Goal: Complete application form

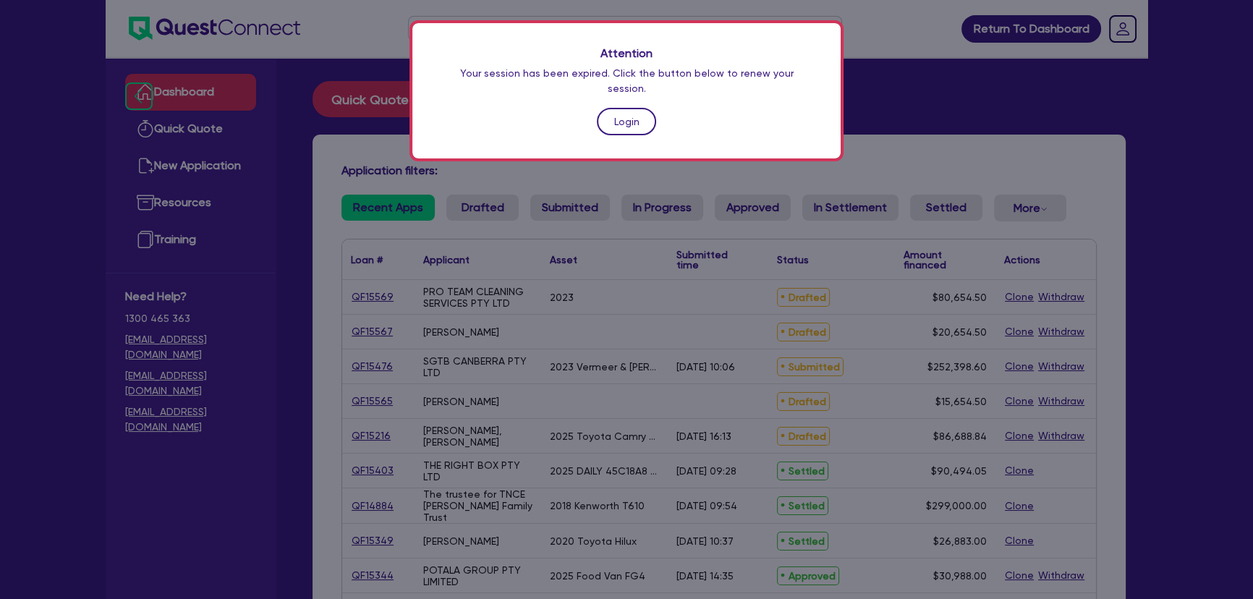
click at [619, 117] on link "Login" at bounding box center [626, 121] width 59 height 27
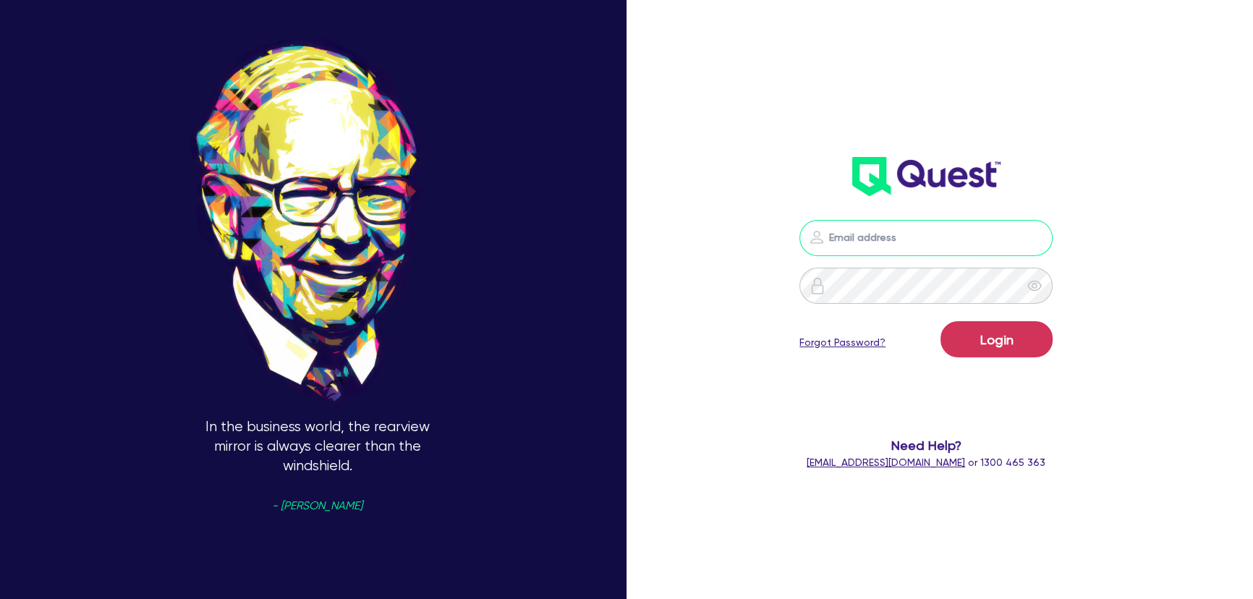
type input "joel.harding@quest.finance"
drag, startPoint x: 940, startPoint y: 339, endPoint x: 990, endPoint y: 338, distance: 49.9
click at [941, 339] on div "Login Forgot Password?" at bounding box center [926, 342] width 253 height 42
click at [998, 338] on button "Login" at bounding box center [997, 339] width 112 height 36
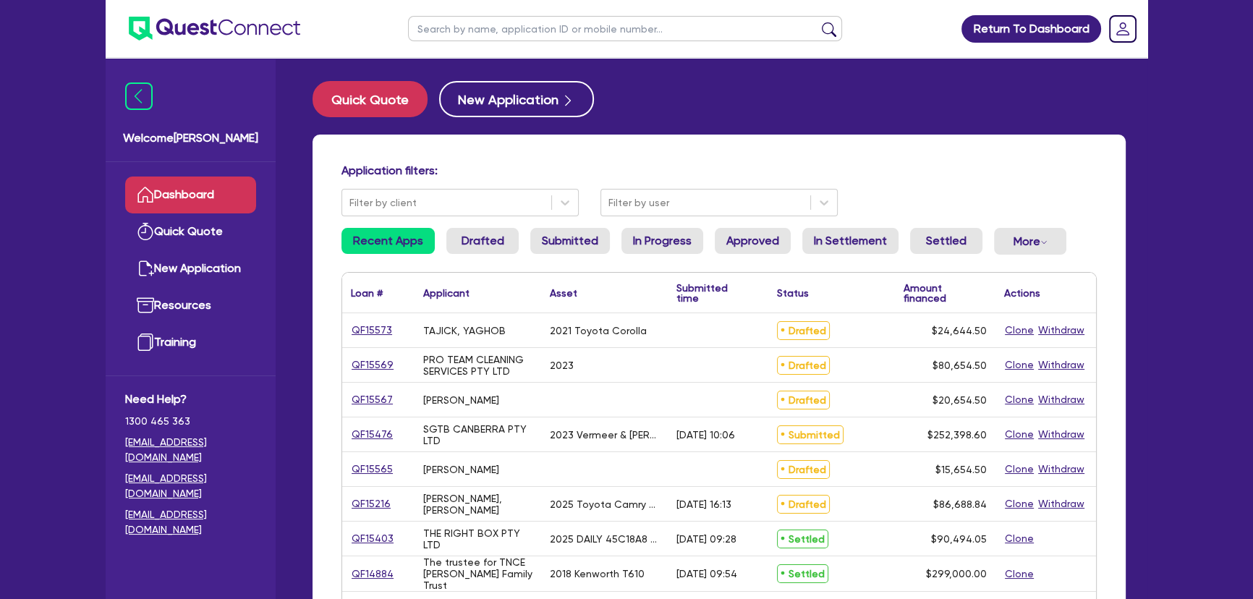
click at [542, 30] on input "text" at bounding box center [625, 28] width 434 height 25
type input "a"
type input "marchese"
click at [818, 22] on button "submit" at bounding box center [829, 32] width 23 height 20
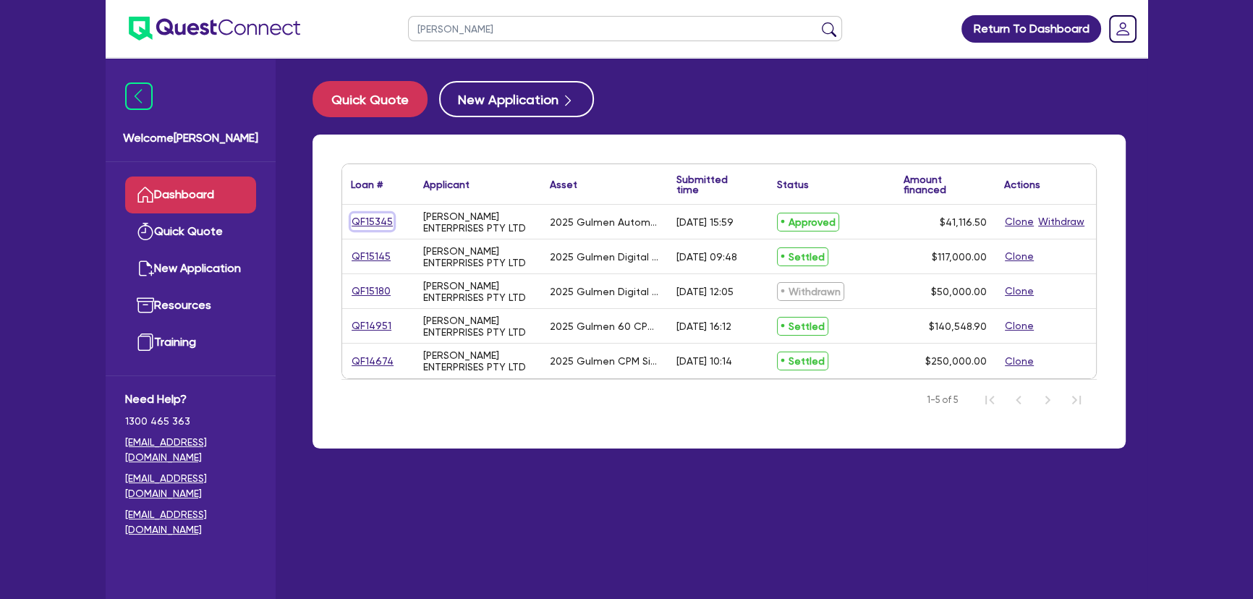
click at [377, 226] on link "QF15345" at bounding box center [372, 221] width 43 height 17
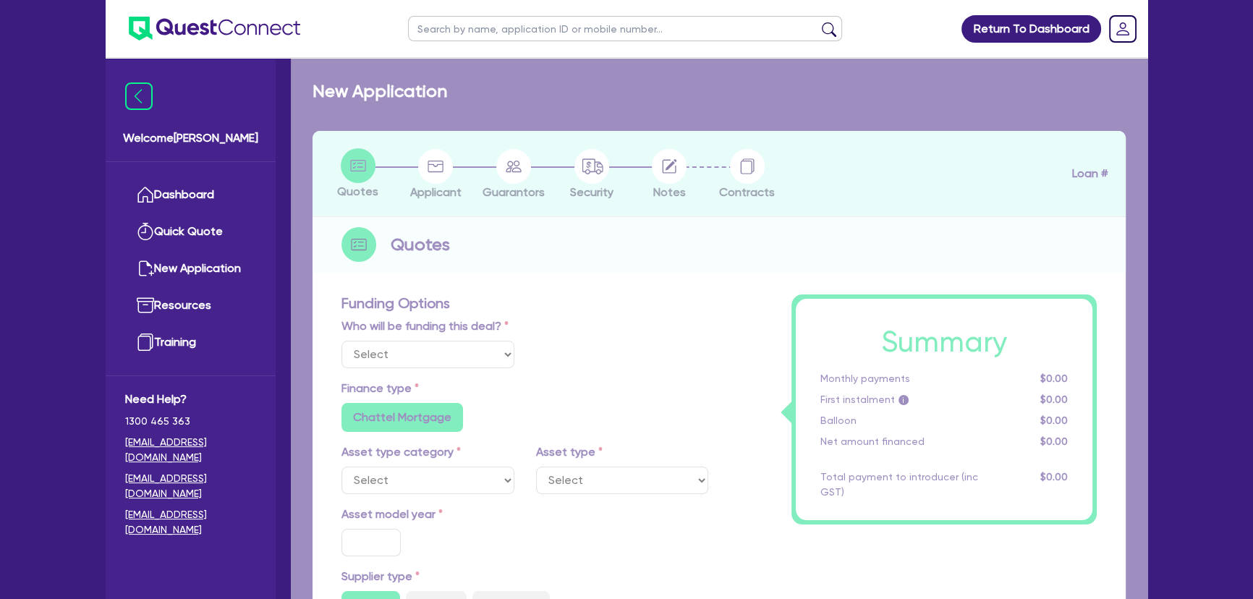
select select "Other"
select select "SECONDARY_ASSETS"
type input "2025"
radio input "true"
type input "50,000"
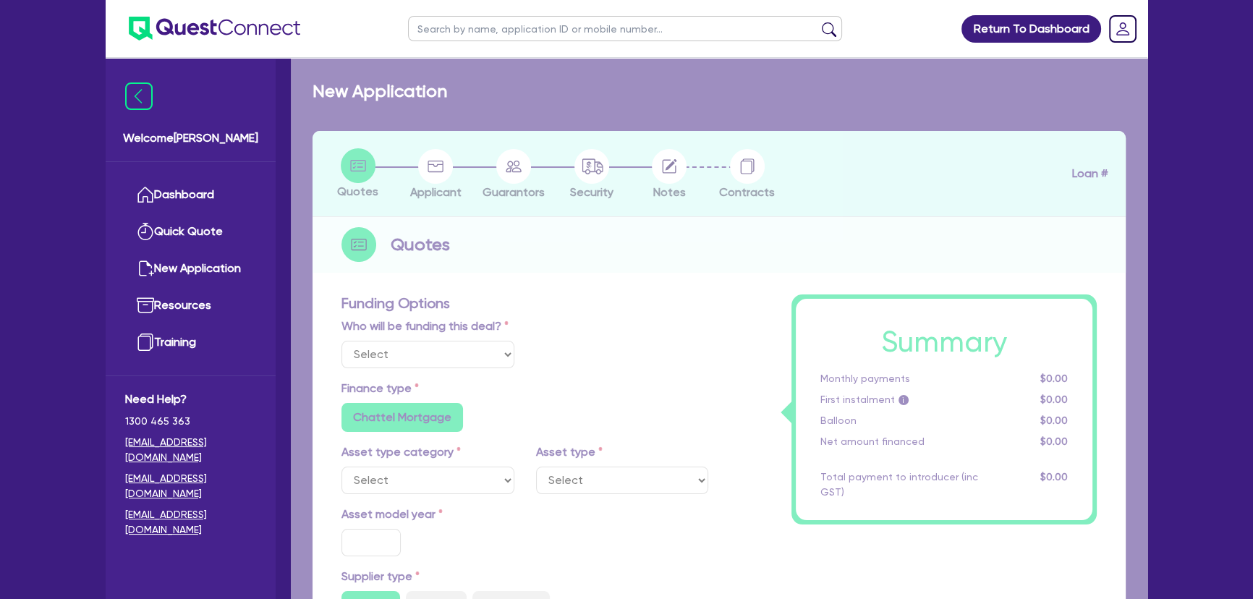
type input "10,000"
type input "8"
type input "3,289.32"
radio input "true"
type input "16.99"
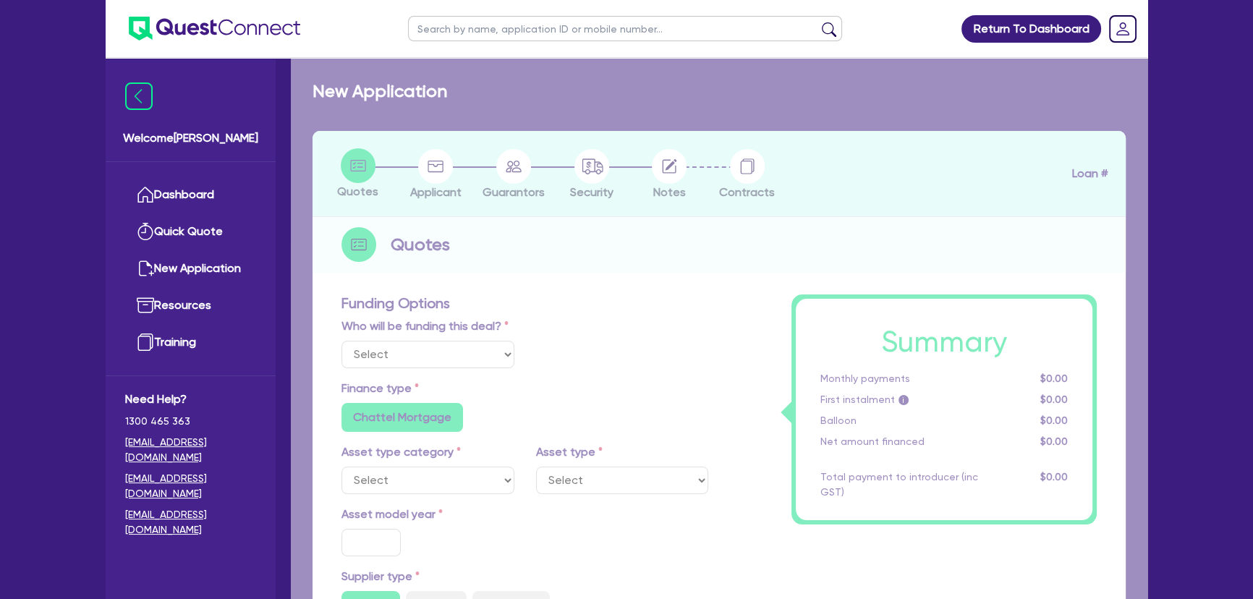
type input "1,015"
radio input "true"
radio input "false"
select select "PRINTING_AND_PACKAGING_EQUIPMENT"
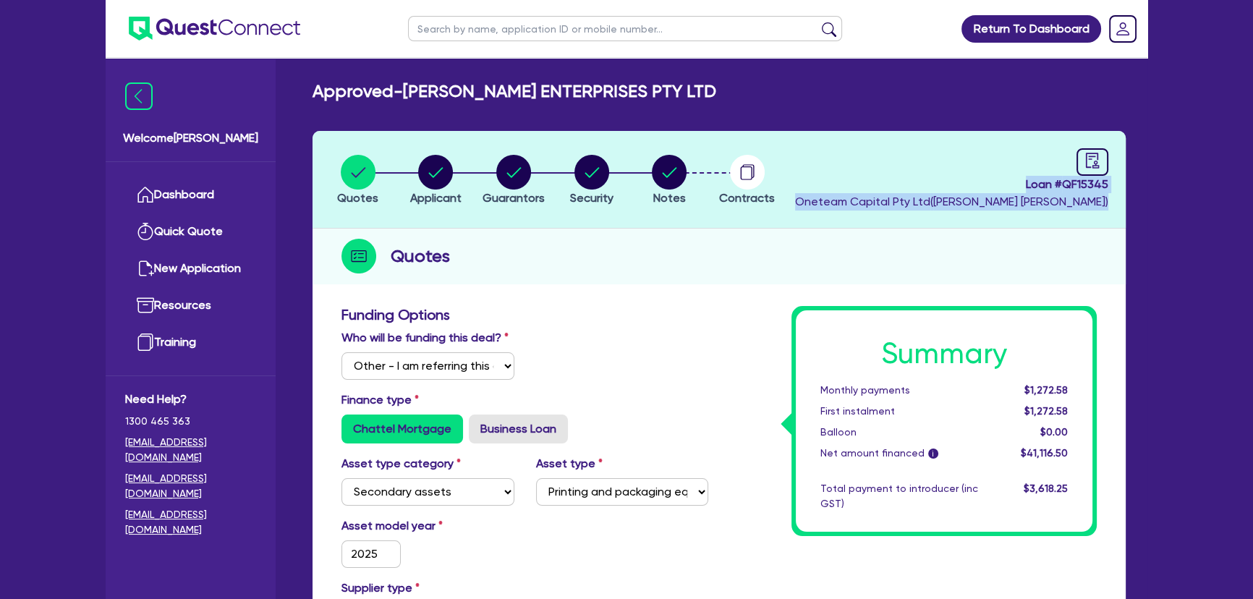
drag, startPoint x: 1002, startPoint y: 182, endPoint x: 1173, endPoint y: 195, distance: 171.3
click at [1071, 187] on span "Loan # QF15345" at bounding box center [951, 184] width 313 height 17
drag, startPoint x: 1063, startPoint y: 187, endPoint x: 1120, endPoint y: 181, distance: 57.5
click at [1120, 181] on header "Quotes Applicant Guarantors Security Notes Contracts Loan # QF15345 Oneteam Cap…" at bounding box center [719, 180] width 813 height 98
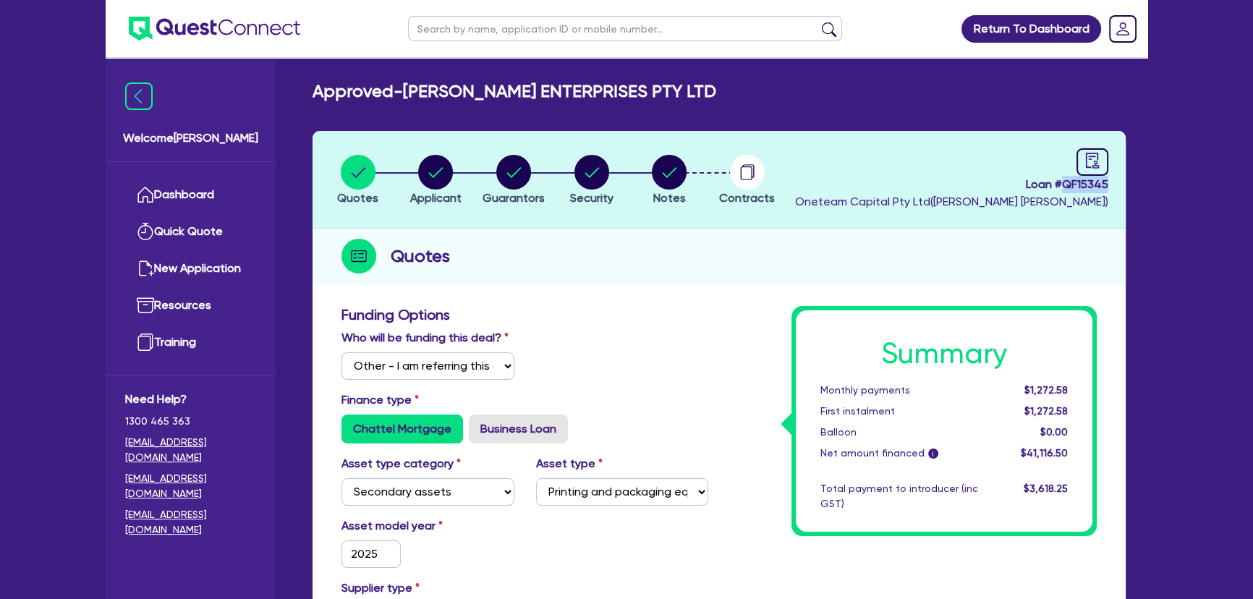
copy span "QF15345"
click at [663, 163] on circle "button" at bounding box center [669, 172] width 35 height 35
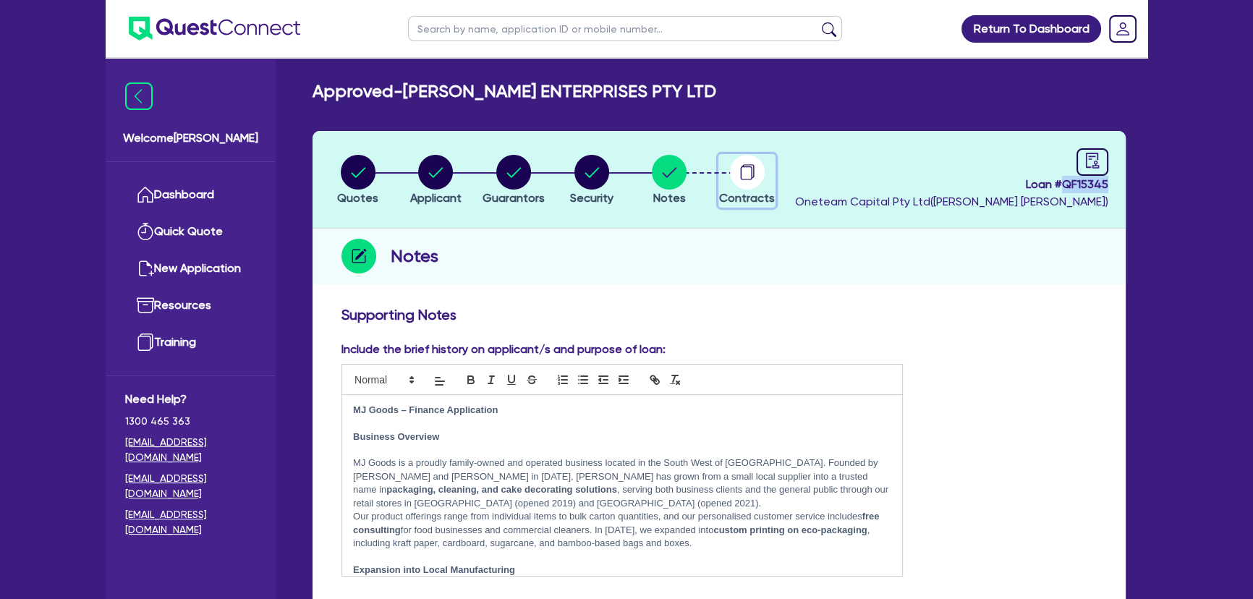
click at [758, 177] on circle "button" at bounding box center [747, 172] width 35 height 35
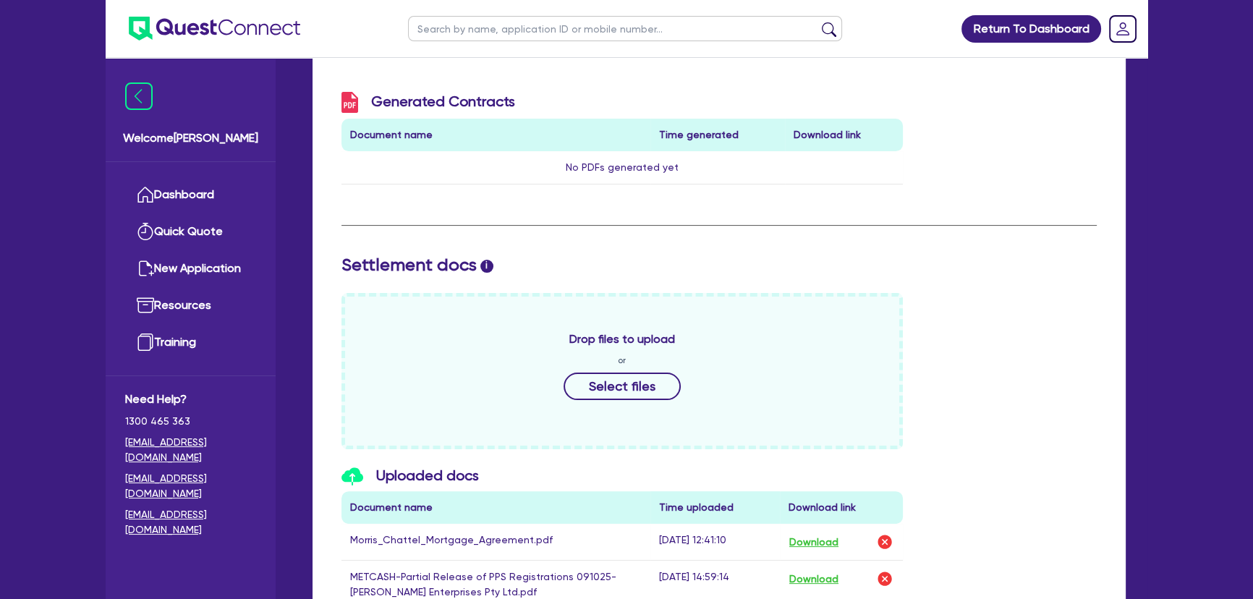
scroll to position [394, 0]
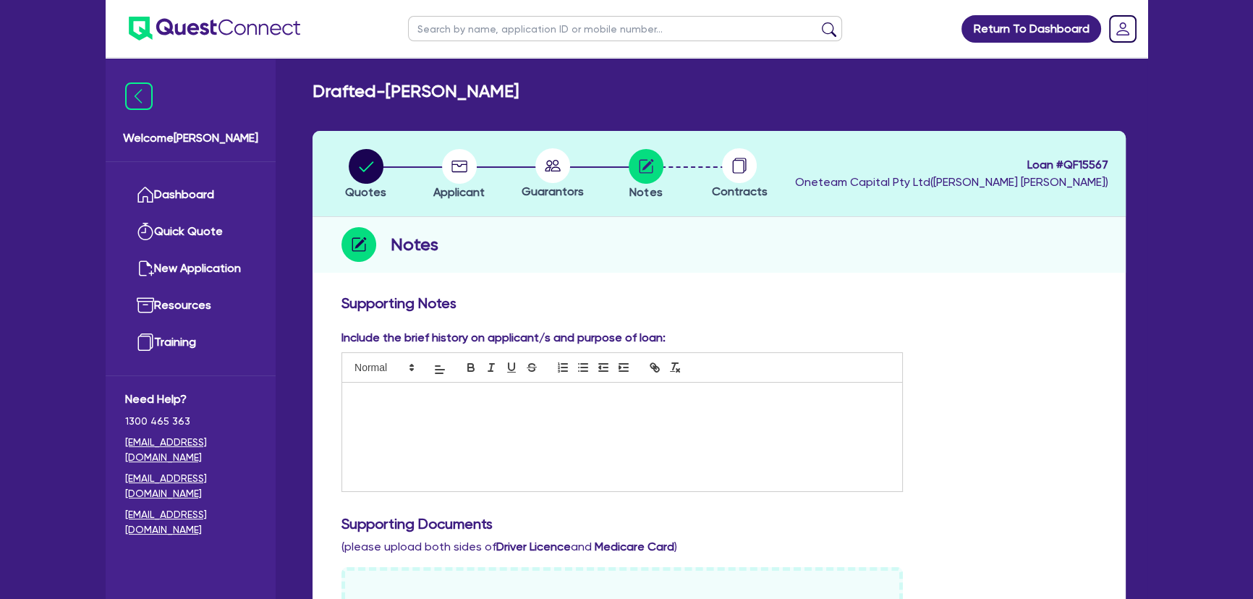
click at [211, 37] on img at bounding box center [214, 29] width 171 height 24
